Goal: Task Accomplishment & Management: Complete application form

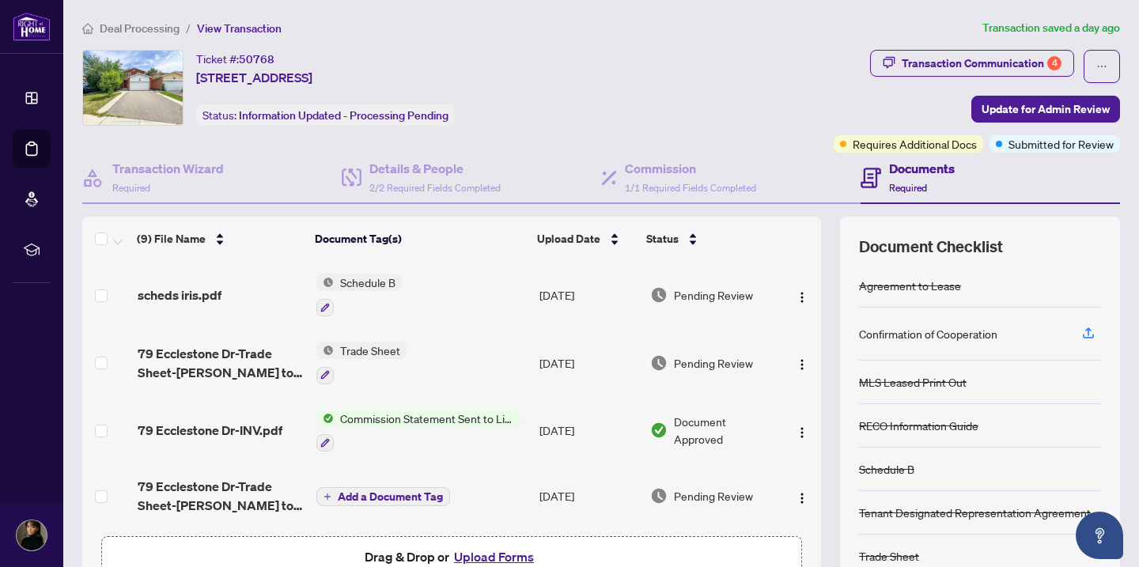
scroll to position [338, 0]
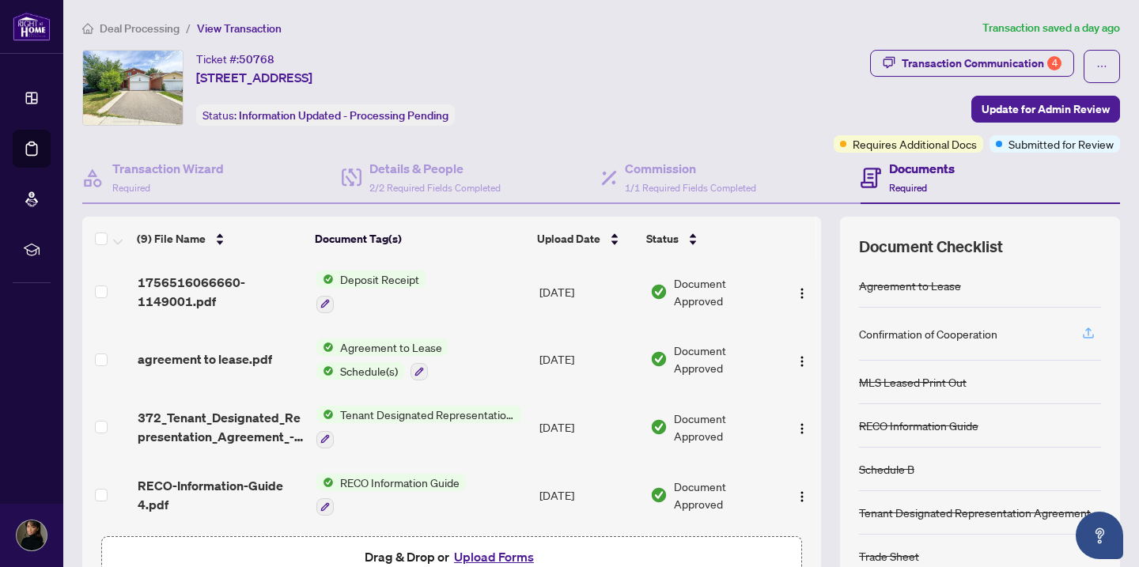
click at [1087, 342] on span "button" at bounding box center [1088, 333] width 14 height 25
click at [1102, 326] on div "Document Checklist Agreement to Lease Confirmation of Cooperation MLS Leased Pr…" at bounding box center [980, 410] width 280 height 387
click at [1094, 331] on icon "button" at bounding box center [1088, 333] width 14 height 14
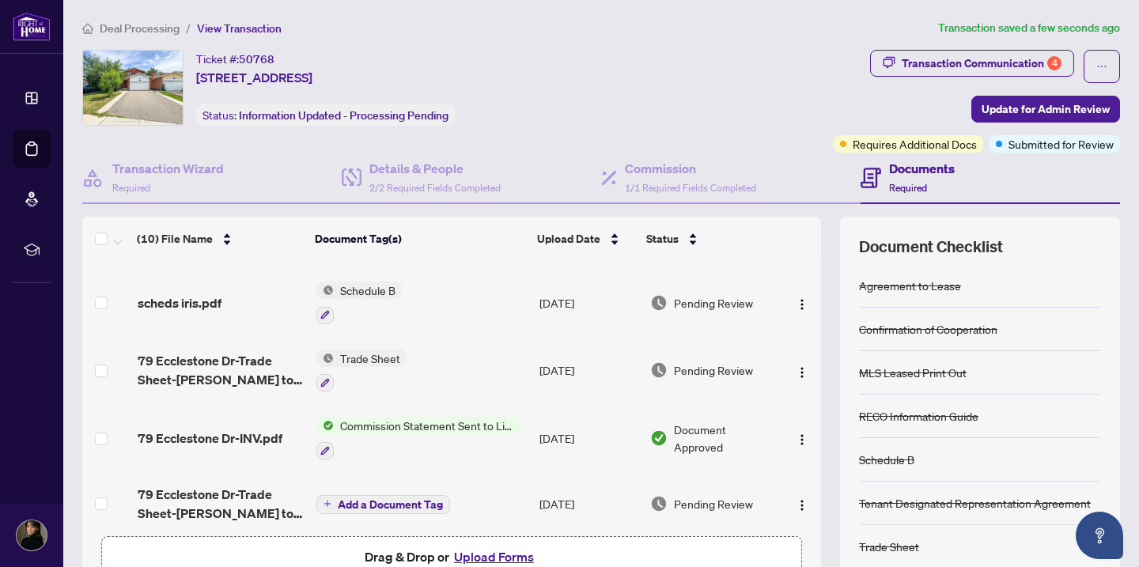
scroll to position [0, 0]
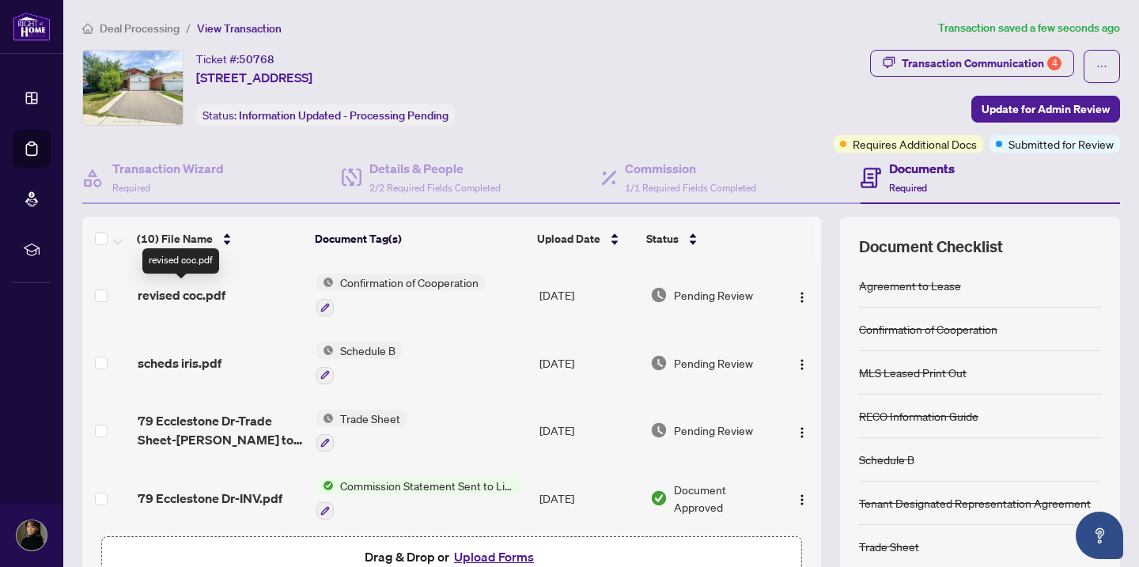
click at [215, 292] on span "revised coc.pdf" at bounding box center [182, 294] width 88 height 19
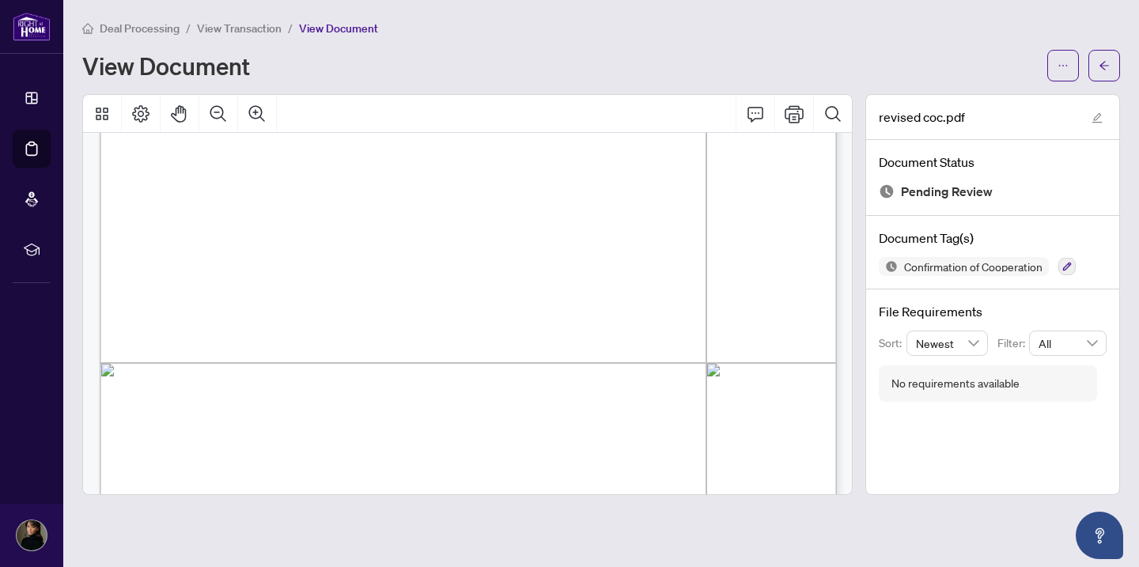
scroll to position [473, 0]
click at [1110, 72] on button "button" at bounding box center [1104, 66] width 32 height 32
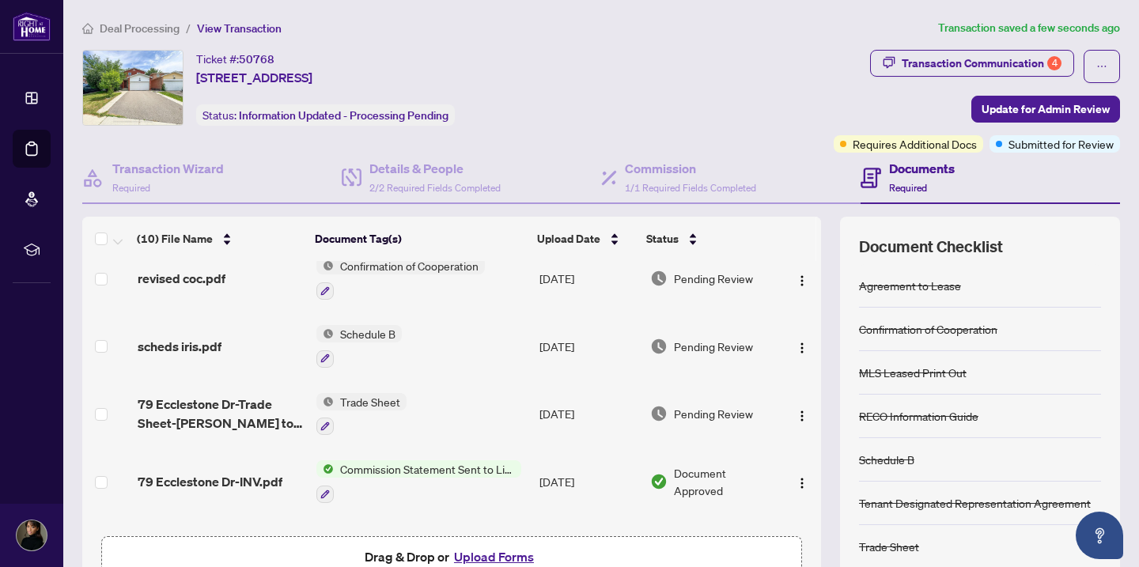
scroll to position [20, 0]
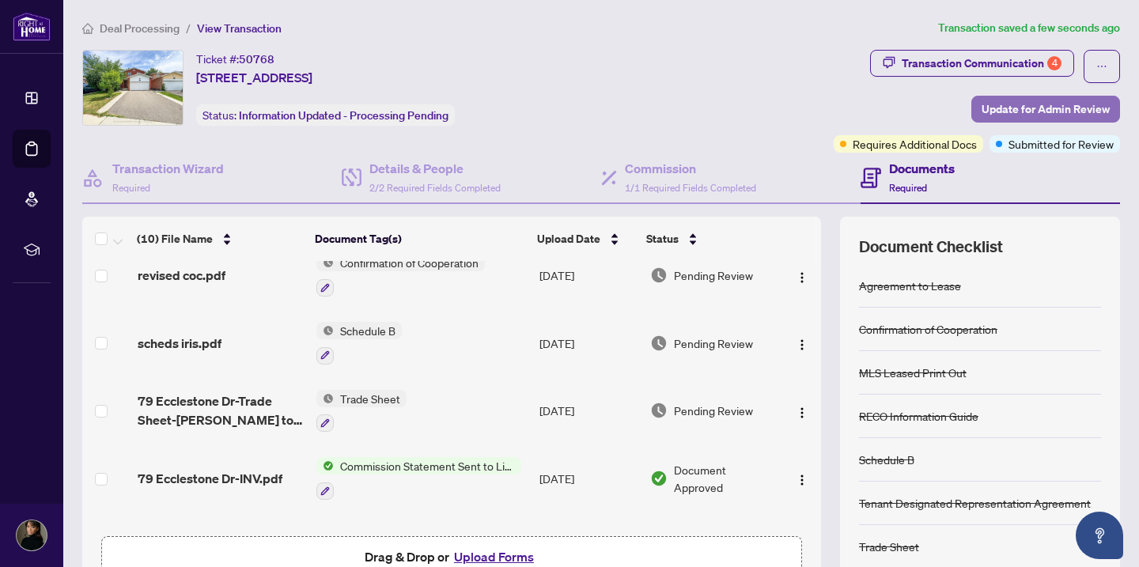
click at [1065, 97] on span "Update for Admin Review" at bounding box center [1045, 108] width 128 height 25
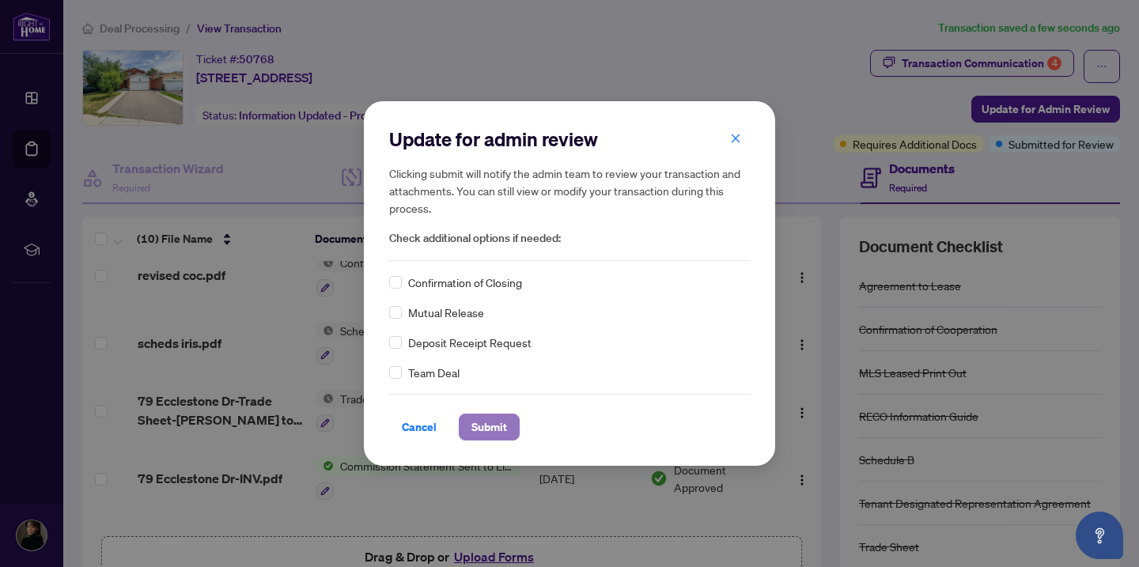
click at [490, 426] on span "Submit" at bounding box center [489, 426] width 36 height 25
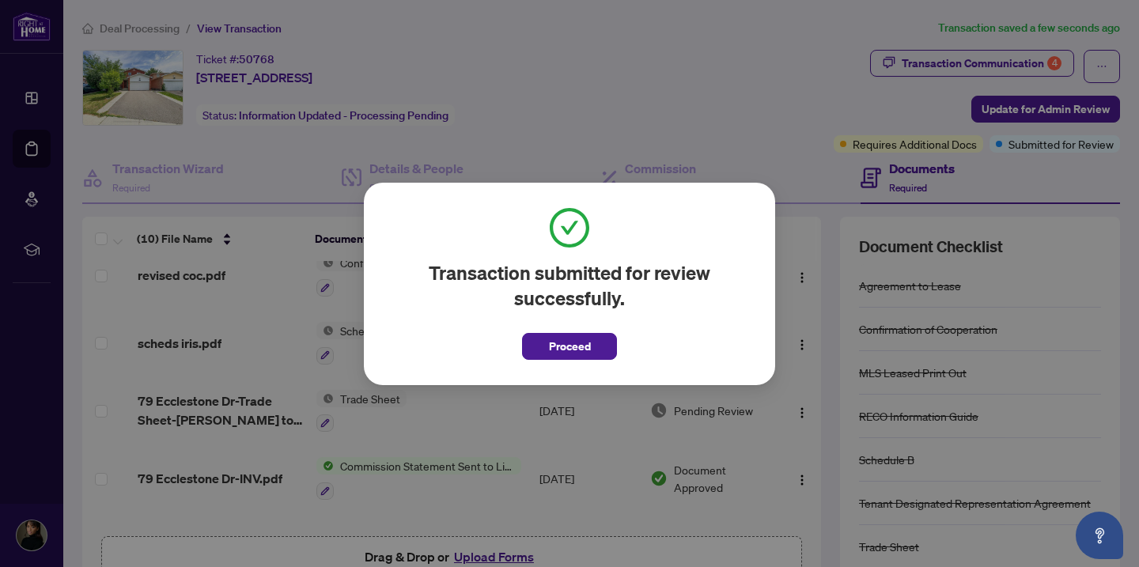
click at [545, 344] on button "Proceed" at bounding box center [569, 346] width 95 height 27
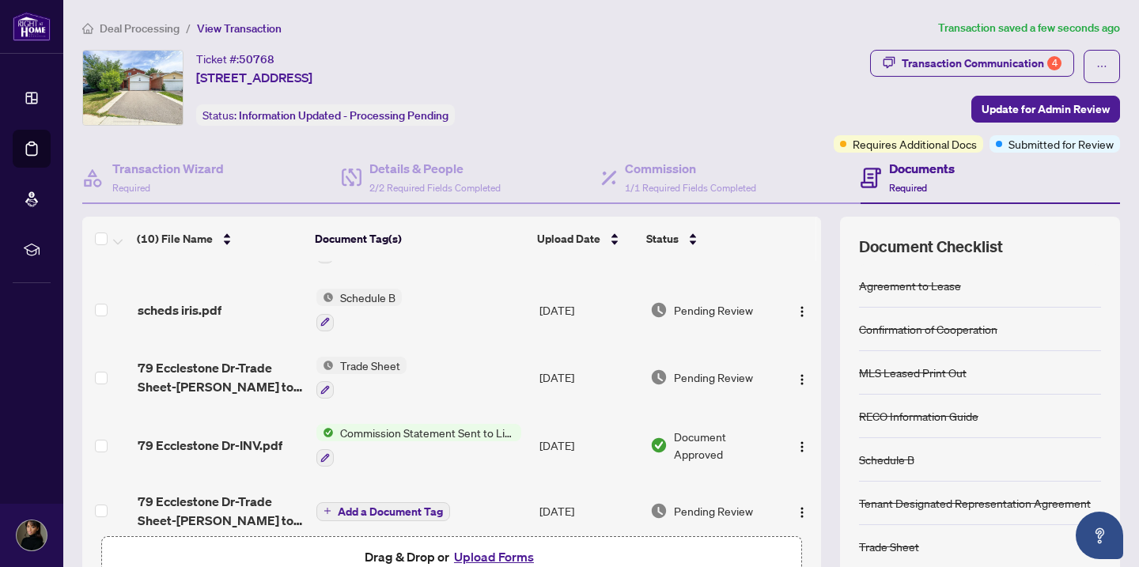
scroll to position [0, 0]
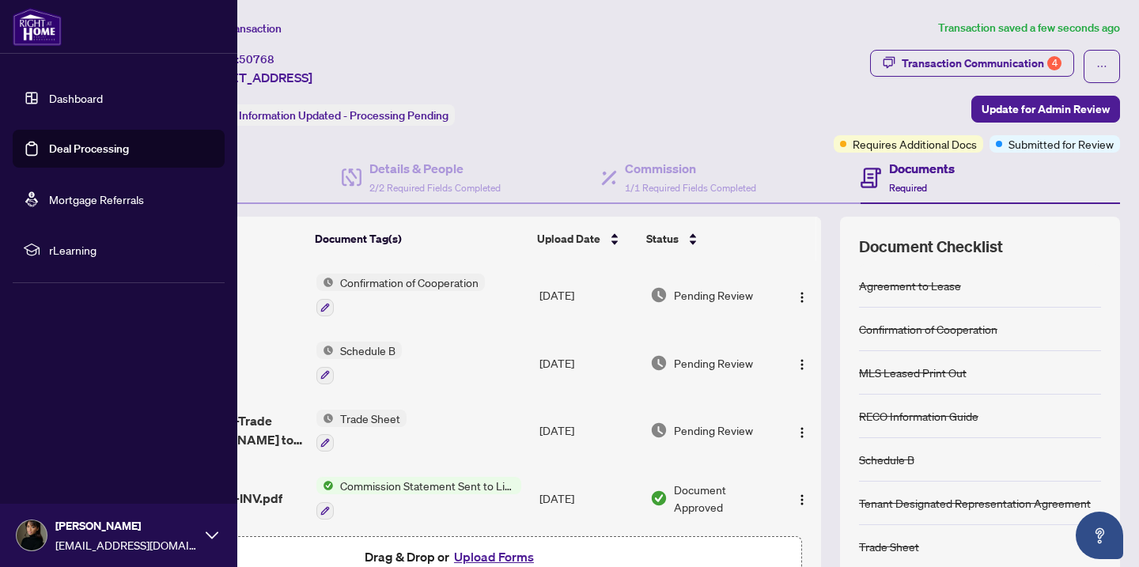
click at [68, 96] on link "Dashboard" at bounding box center [76, 98] width 54 height 14
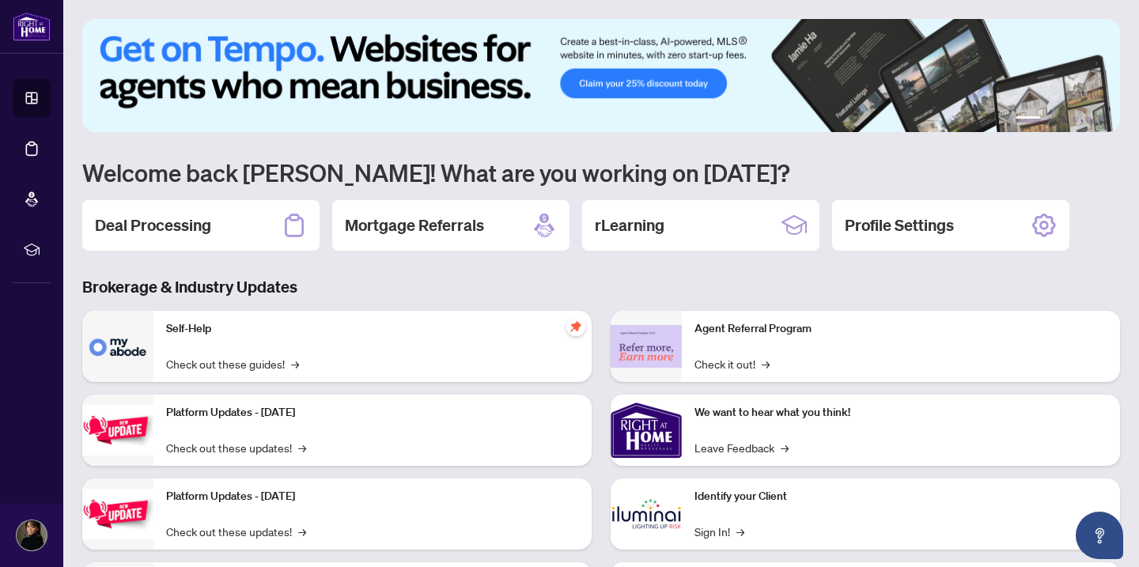
click at [266, 220] on div "Deal Processing" at bounding box center [200, 225] width 237 height 51
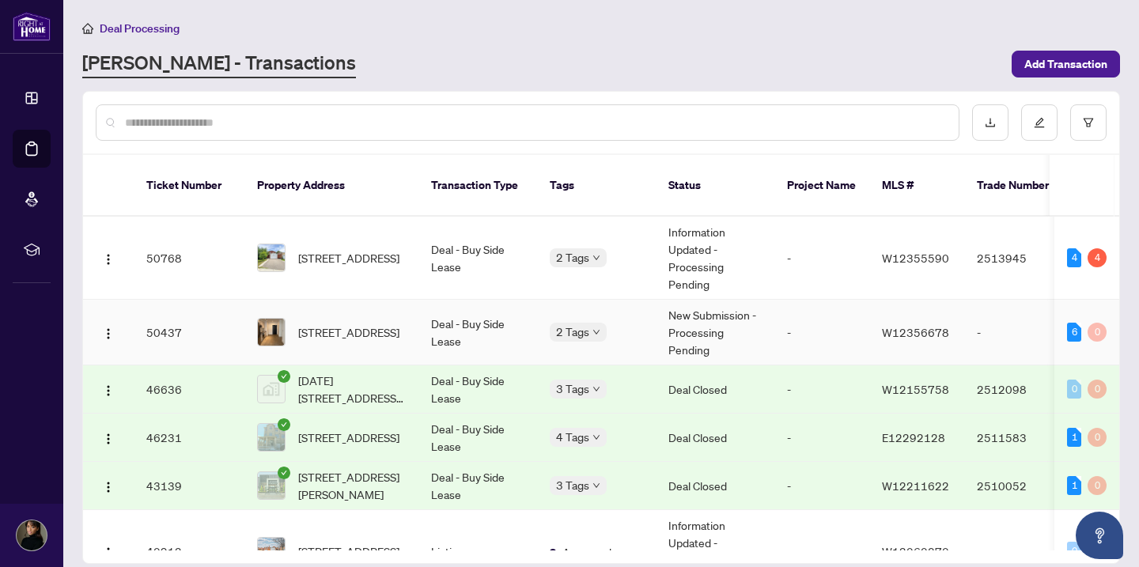
click at [342, 323] on span "[STREET_ADDRESS]" at bounding box center [348, 331] width 101 height 17
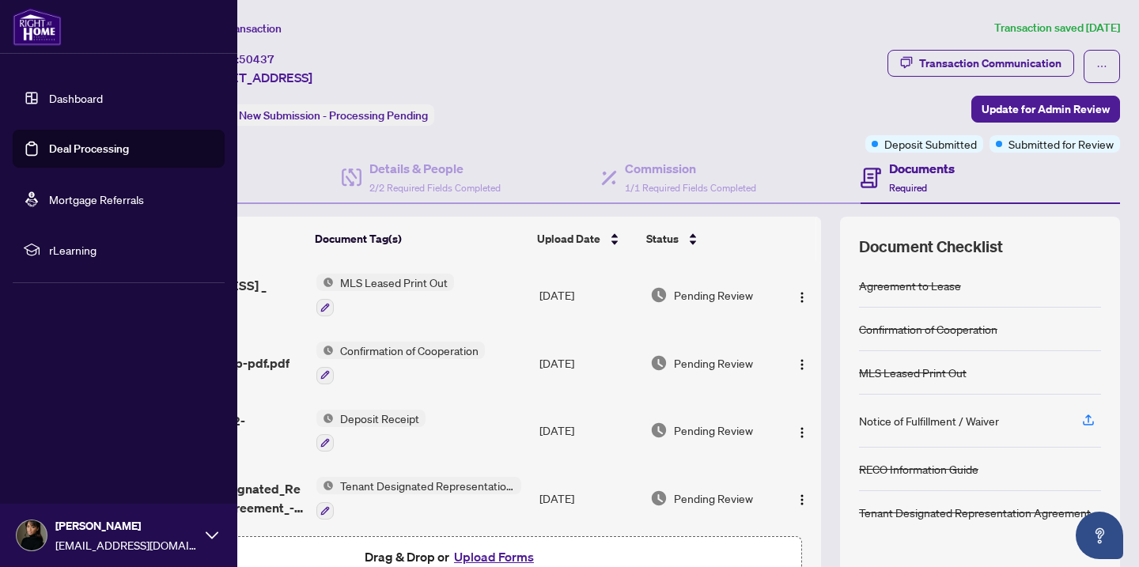
click at [49, 91] on link "Dashboard" at bounding box center [76, 98] width 54 height 14
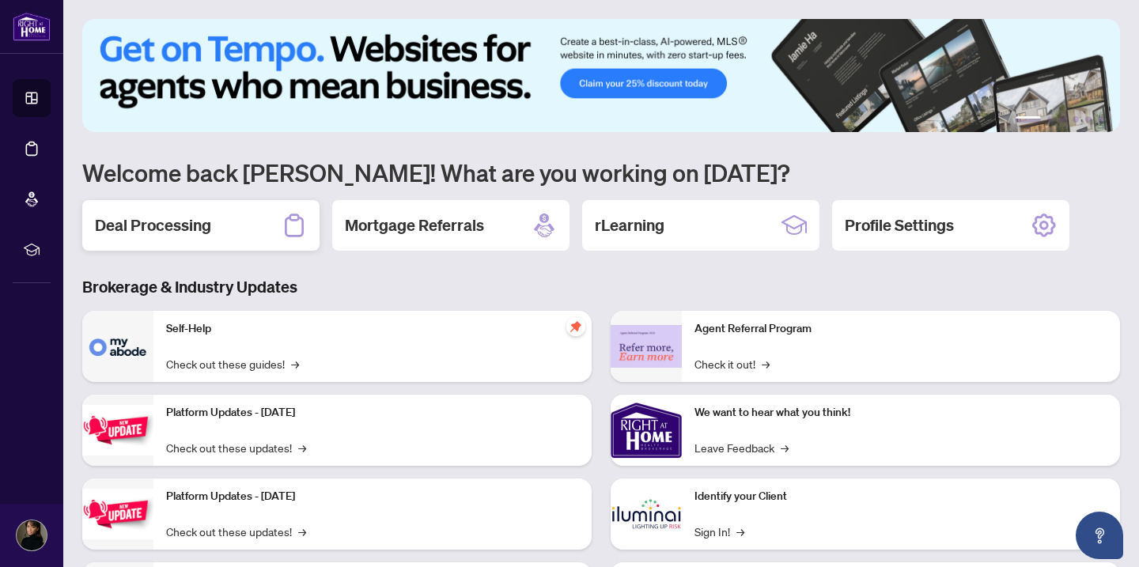
click at [264, 218] on div "Deal Processing" at bounding box center [200, 225] width 237 height 51
